Goal: Task Accomplishment & Management: Manage account settings

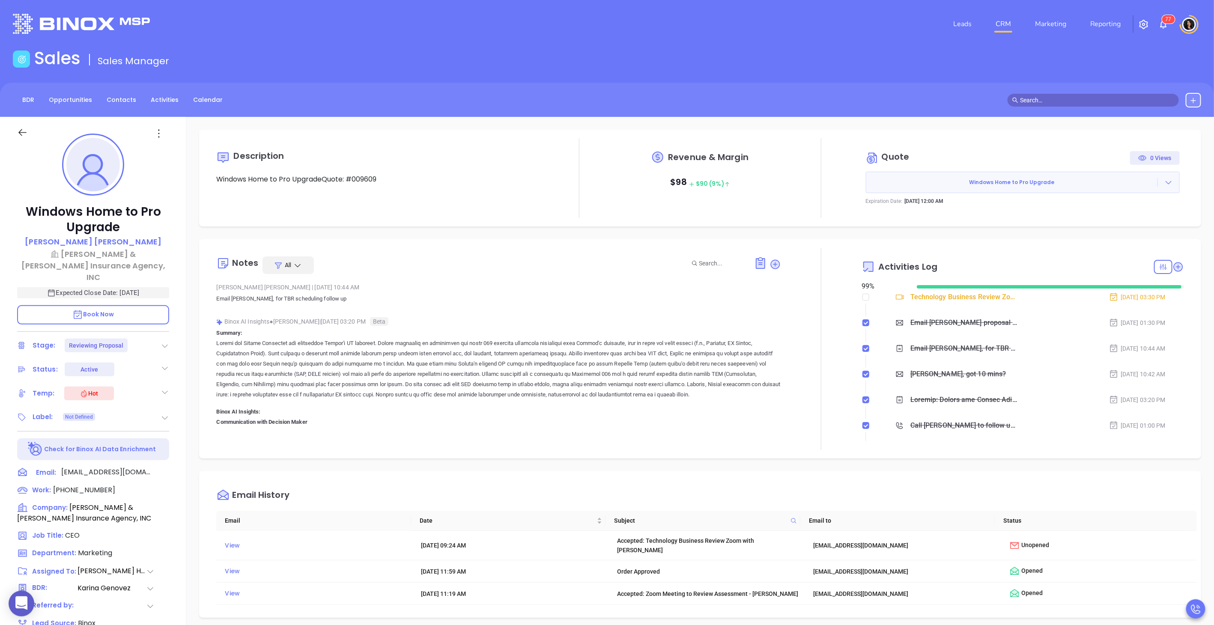
scroll to position [224, 0]
click at [1000, 27] on link "CRM" at bounding box center [1003, 23] width 22 height 17
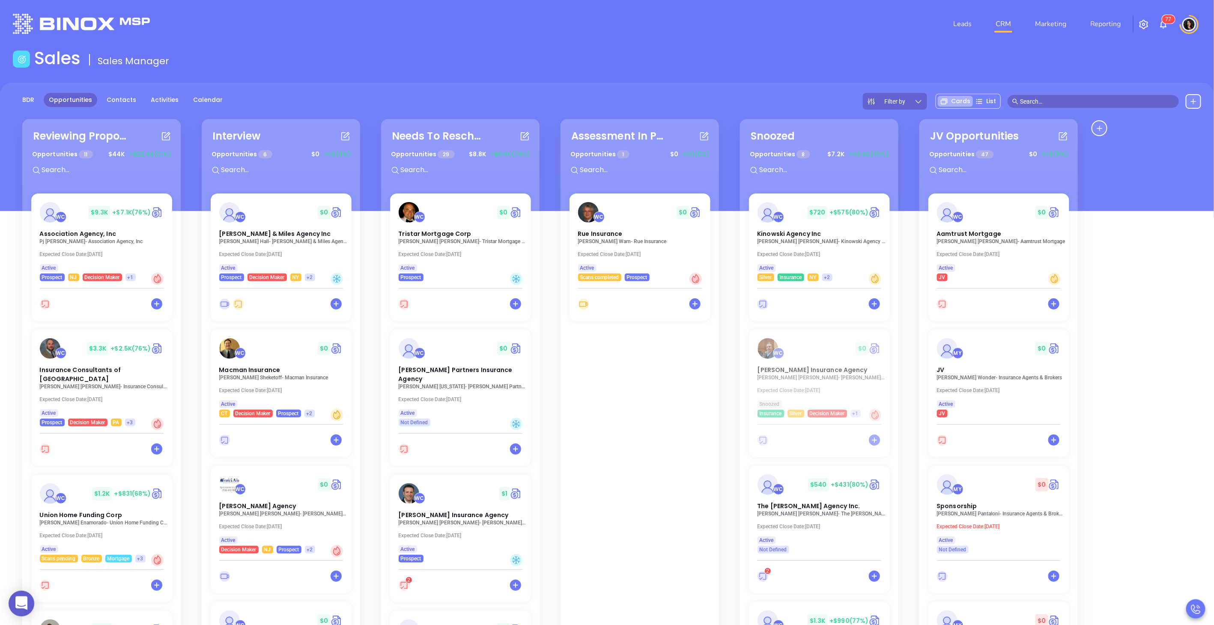
scroll to position [345, 0]
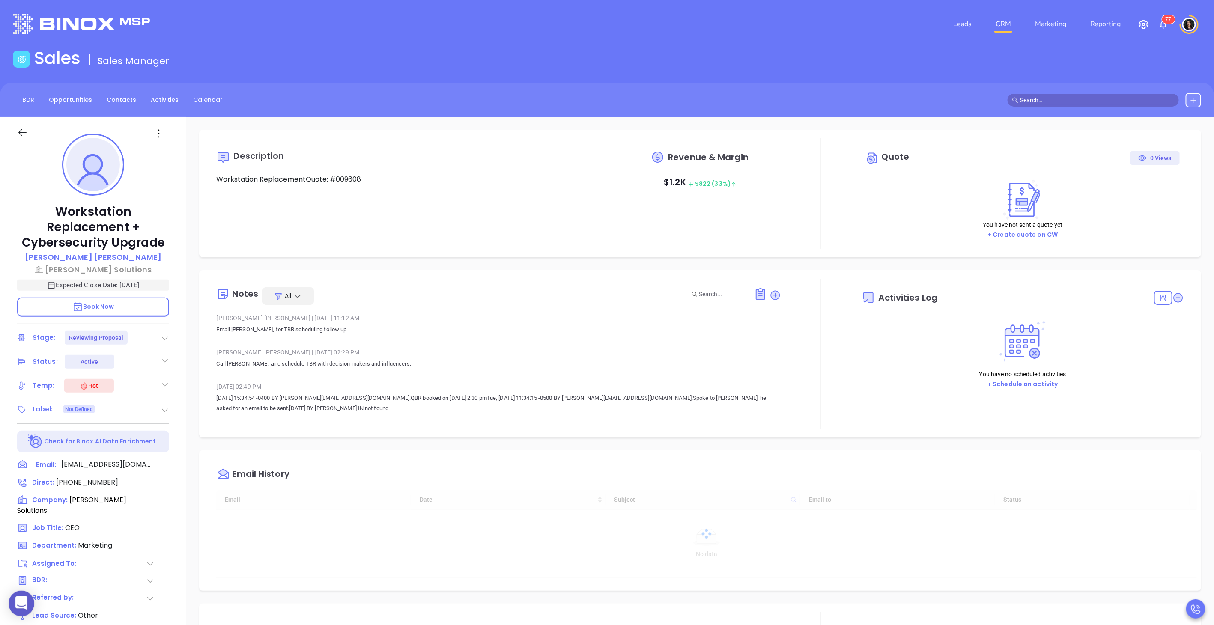
type input "[DATE]"
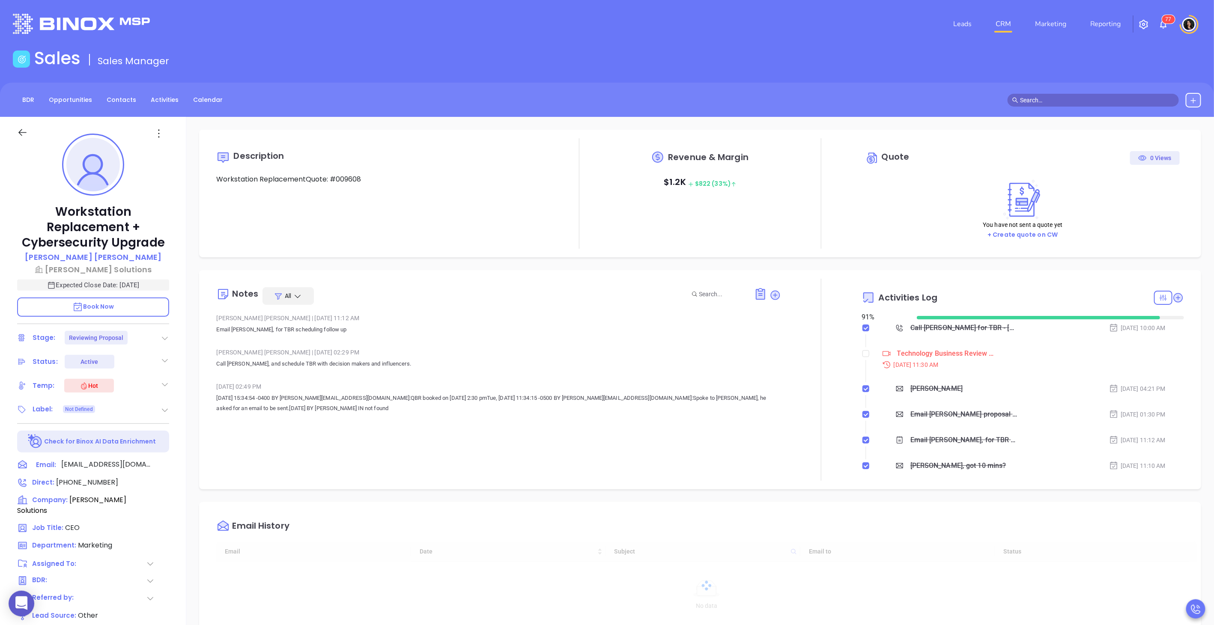
scroll to position [248, 0]
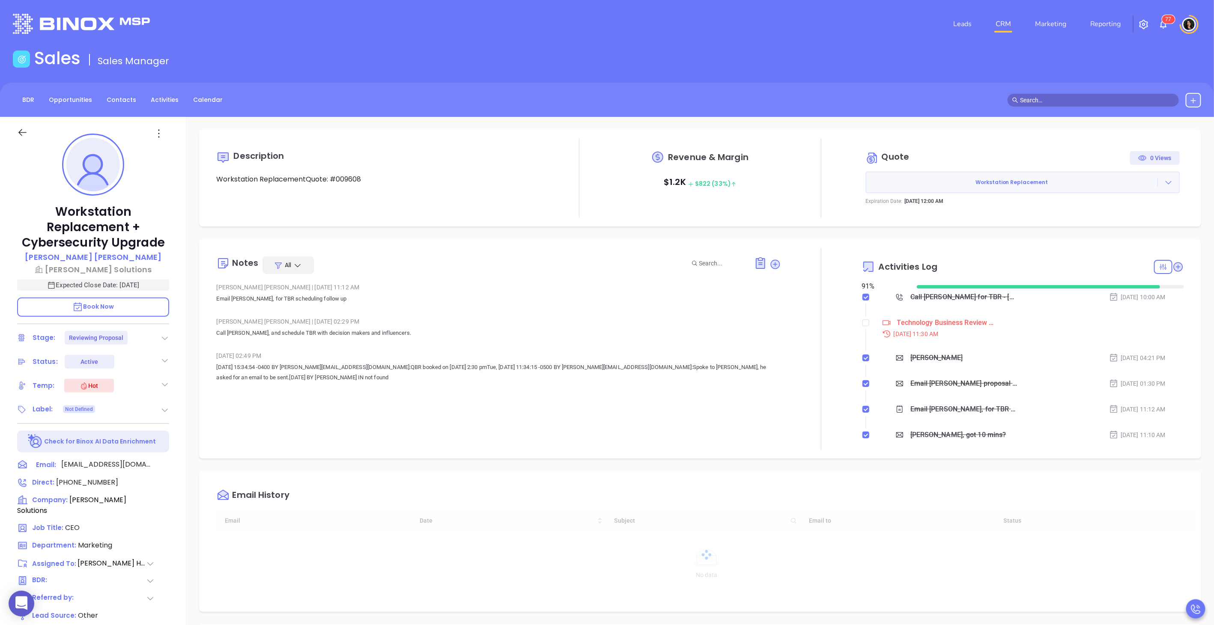
type input "[PERSON_NAME]"
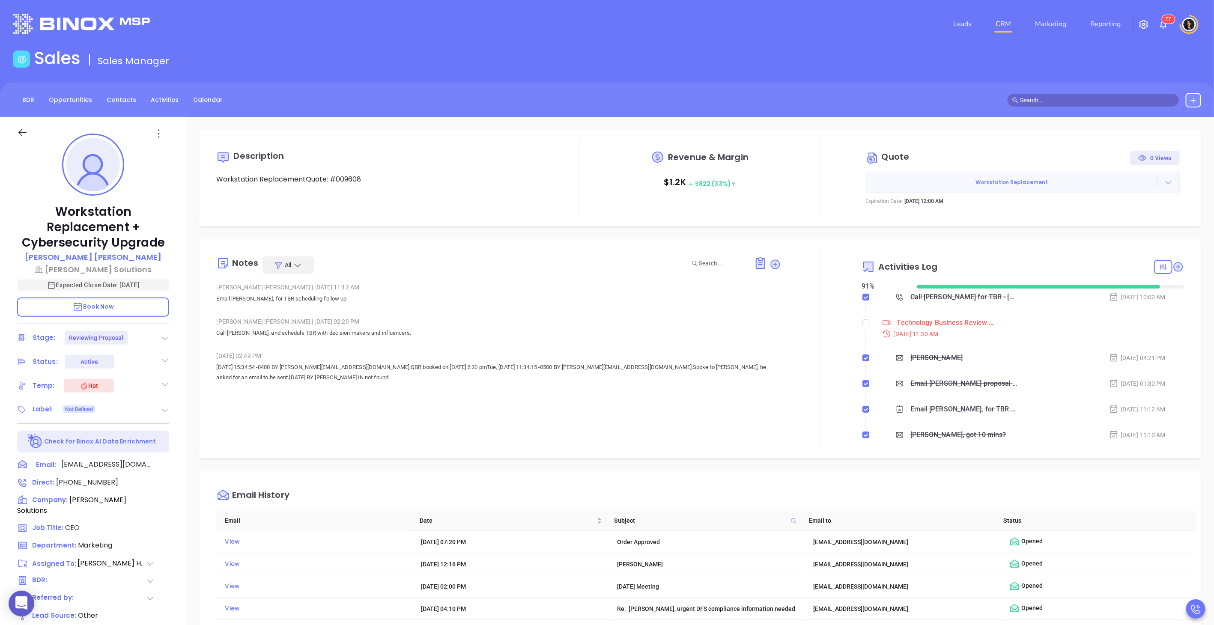
click at [1164, 185] on icon at bounding box center [1168, 182] width 9 height 9
click at [1111, 222] on link "View Order Porter" at bounding box center [1121, 222] width 88 height 9
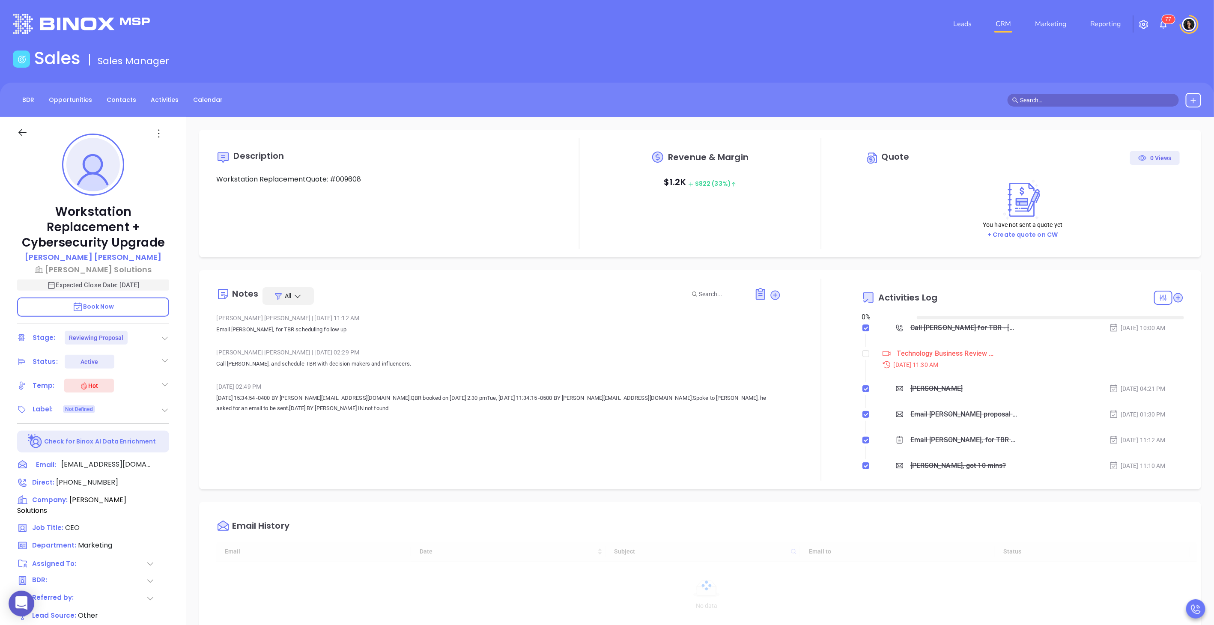
type input "[DATE]"
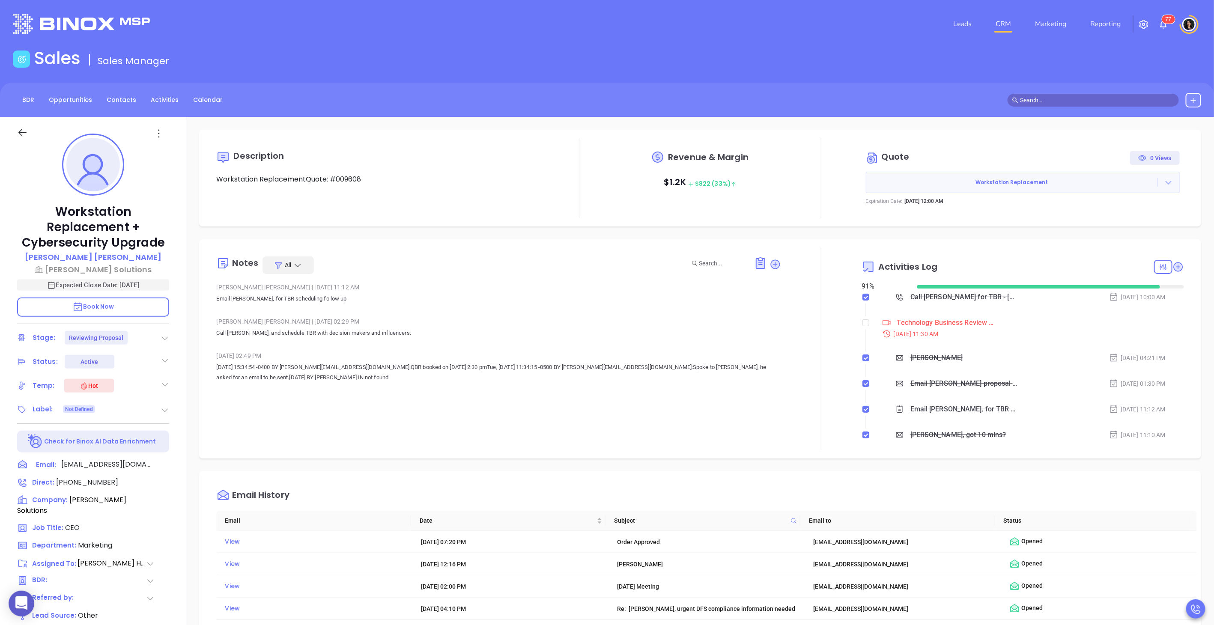
type input "[PERSON_NAME]"
click at [1164, 184] on icon at bounding box center [1168, 182] width 9 height 9
click at [1119, 239] on link "Edit in ConnectWise Sell" at bounding box center [1115, 237] width 76 height 9
click at [862, 322] on input "checkbox" at bounding box center [865, 322] width 7 height 7
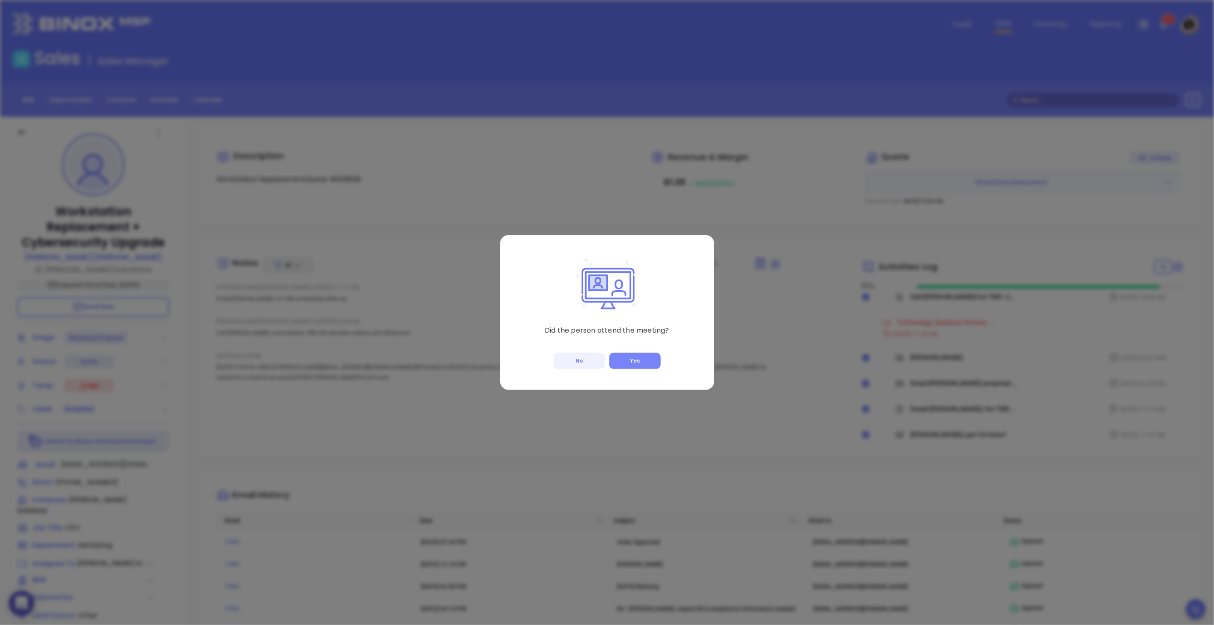
click at [636, 363] on button "Yes" at bounding box center [634, 361] width 51 height 16
checkbox input "true"
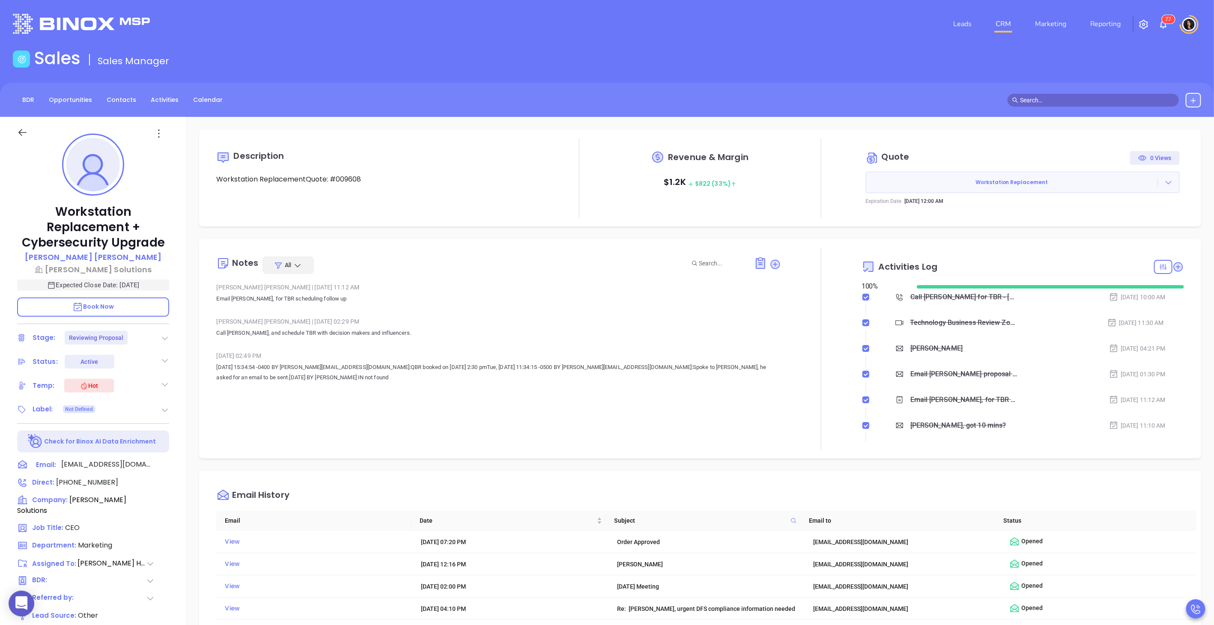
click at [161, 334] on icon at bounding box center [165, 338] width 9 height 9
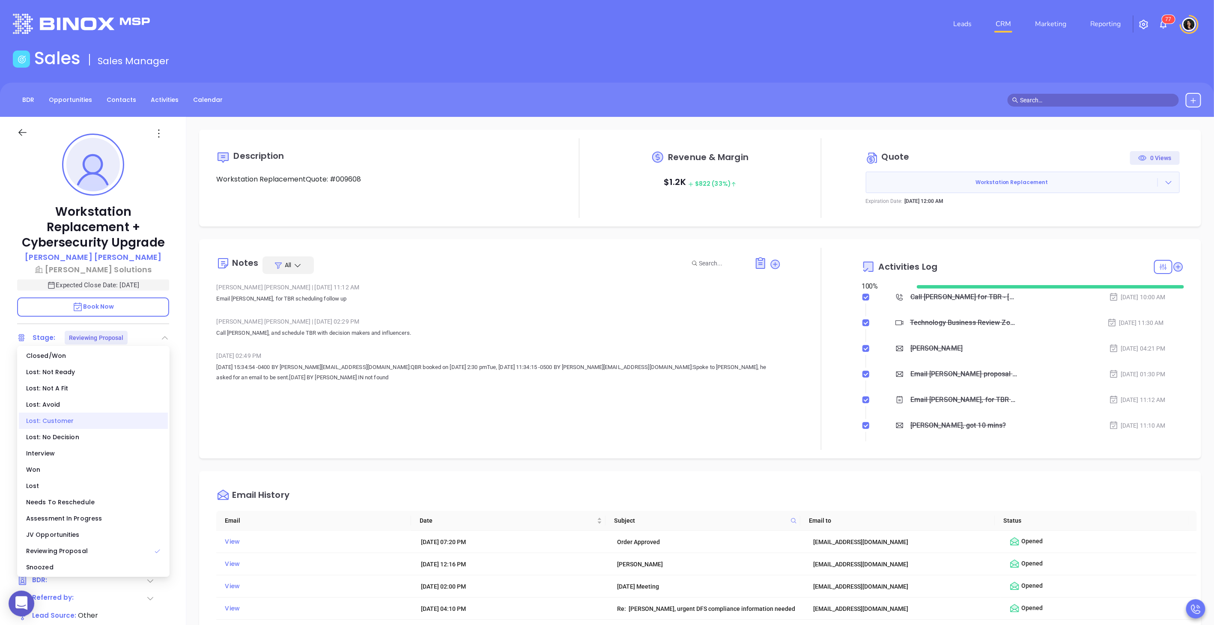
click at [90, 423] on div "Lost: Customer" at bounding box center [93, 421] width 149 height 16
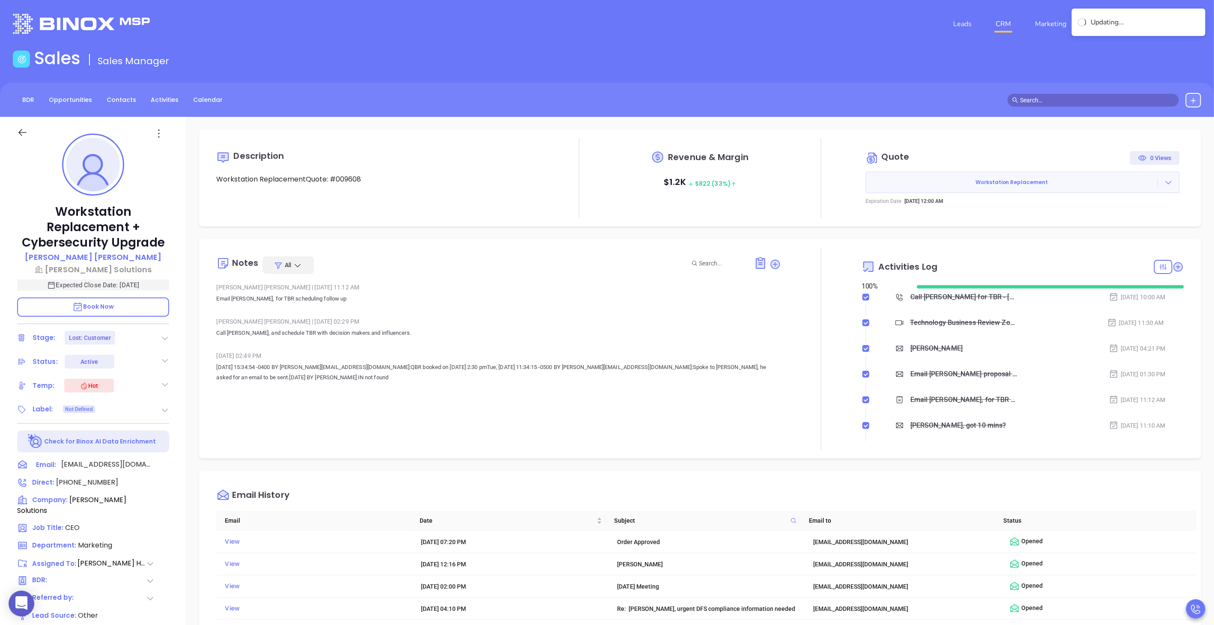
click at [1001, 21] on link "CRM" at bounding box center [1003, 23] width 22 height 17
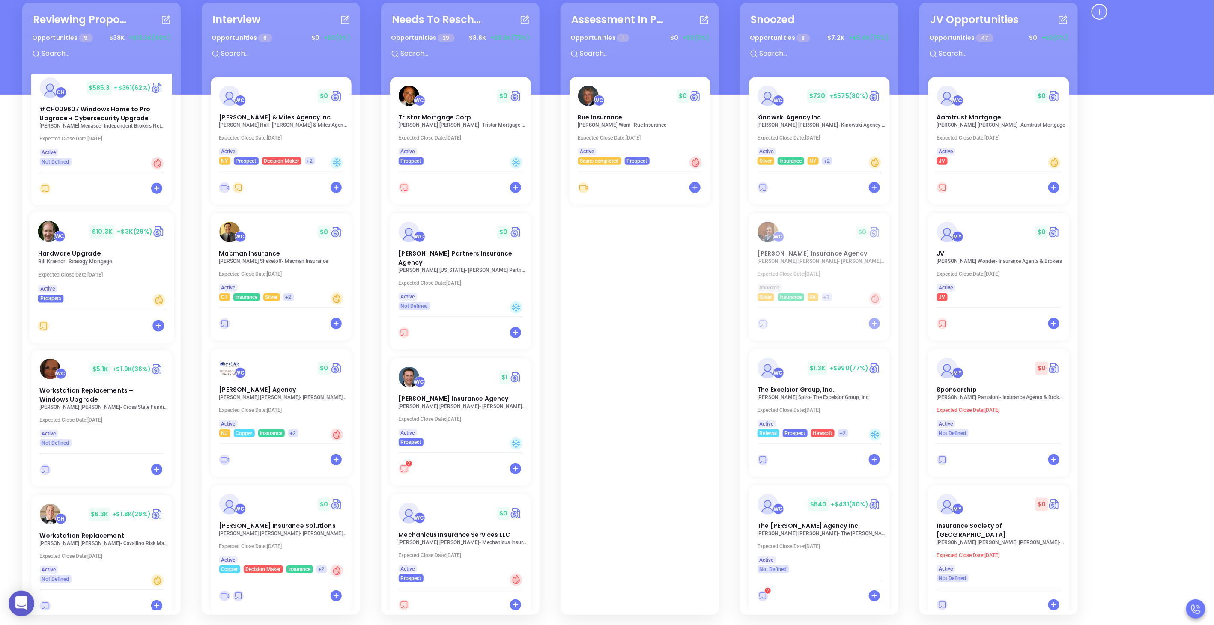
scroll to position [709, 0]
click at [15, 421] on div "Reviewing Proposal Opportunities 9 $ 38K +$18.3K (48%) WC $ 9.3K +$7.1K (76%) A…" at bounding box center [553, 308] width 1077 height 617
